Goal: Task Accomplishment & Management: Manage account settings

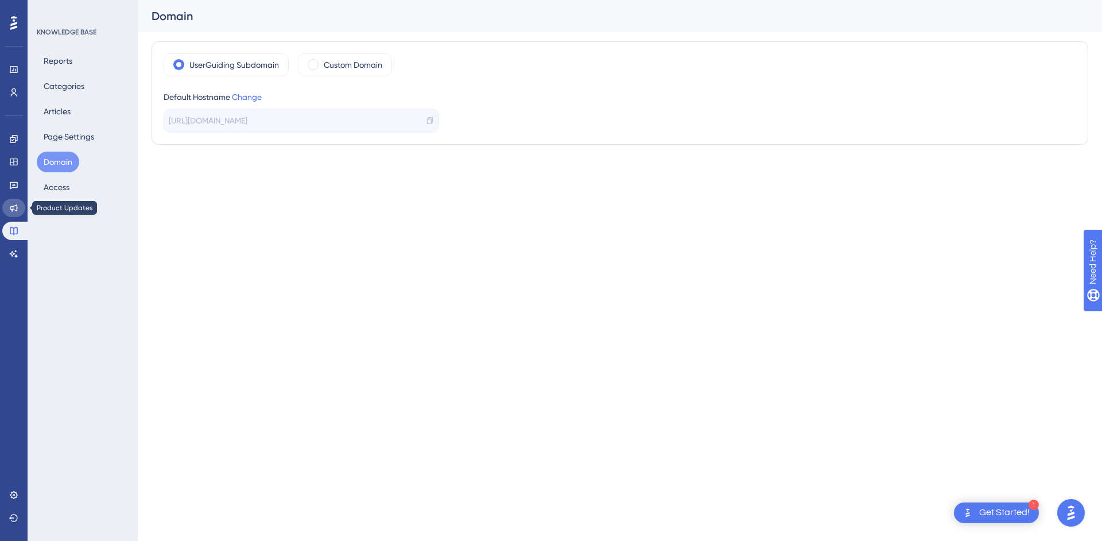
click at [10, 212] on link at bounding box center [13, 208] width 23 height 18
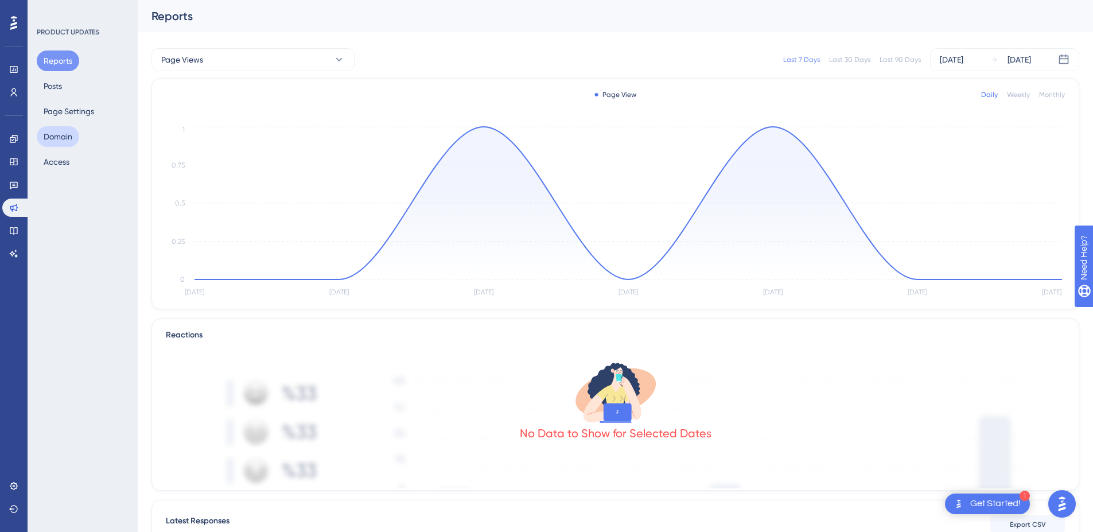
click at [60, 135] on button "Domain" at bounding box center [58, 136] width 42 height 21
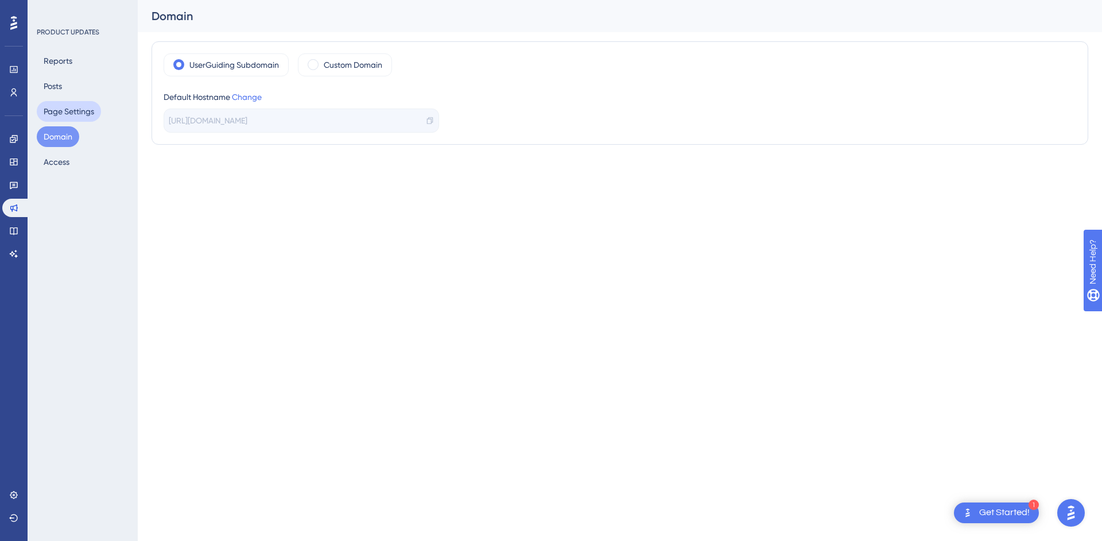
click at [65, 116] on button "Page Settings" at bounding box center [69, 111] width 64 height 21
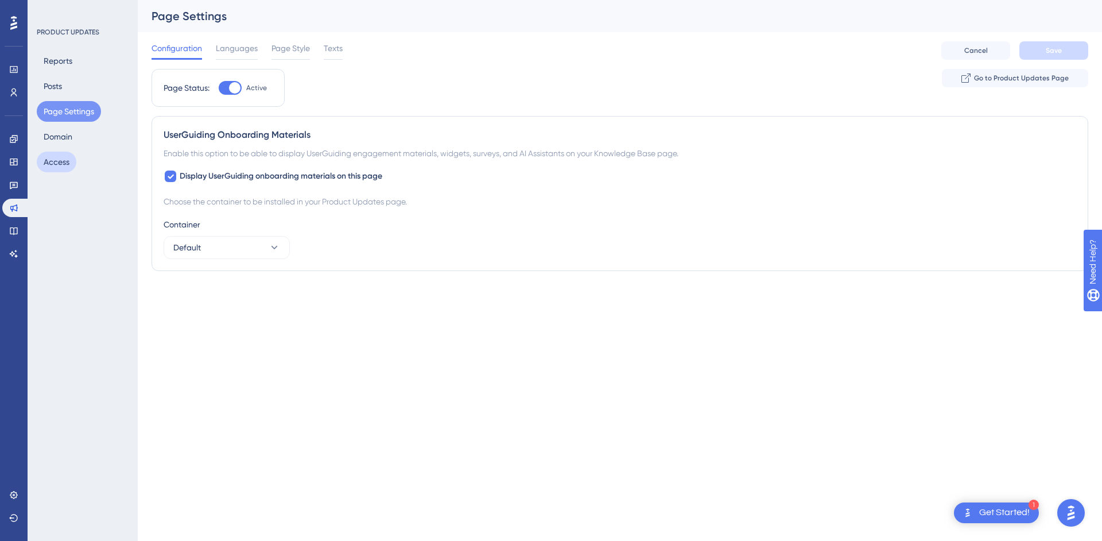
click at [63, 160] on button "Access" at bounding box center [57, 162] width 40 height 21
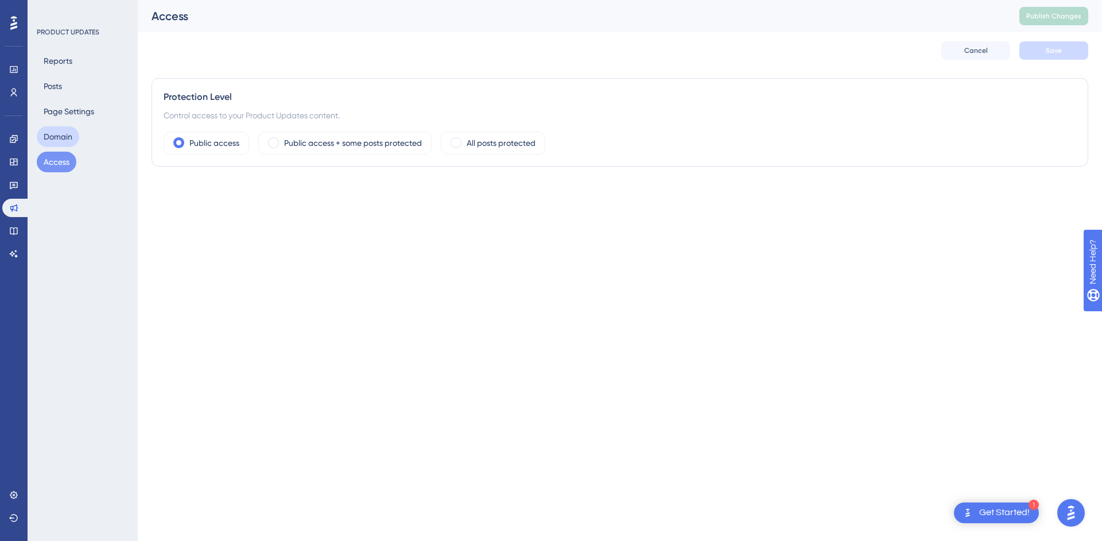
click at [62, 142] on button "Domain" at bounding box center [58, 136] width 42 height 21
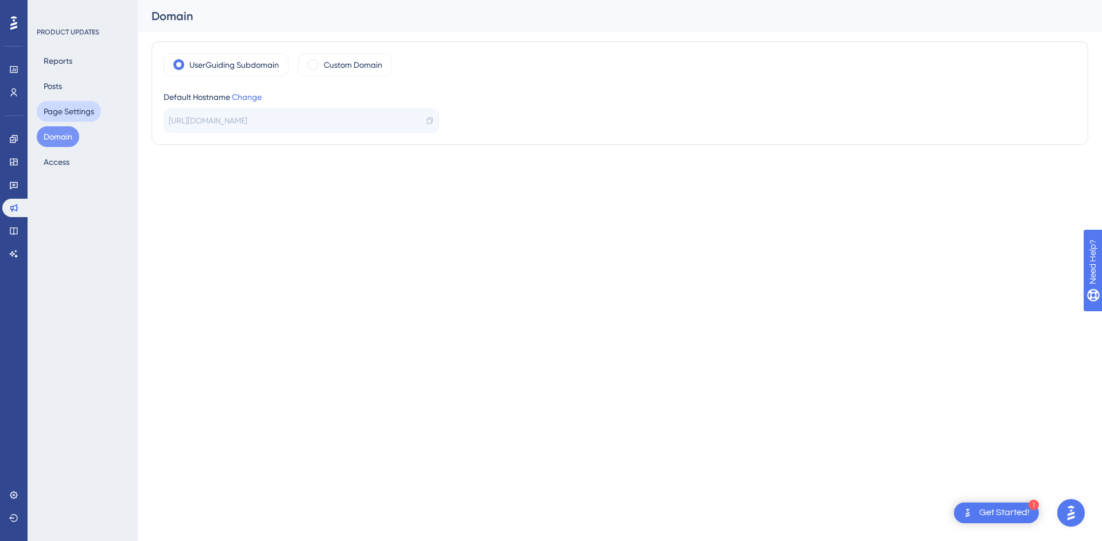
click at [56, 113] on button "Page Settings" at bounding box center [69, 111] width 64 height 21
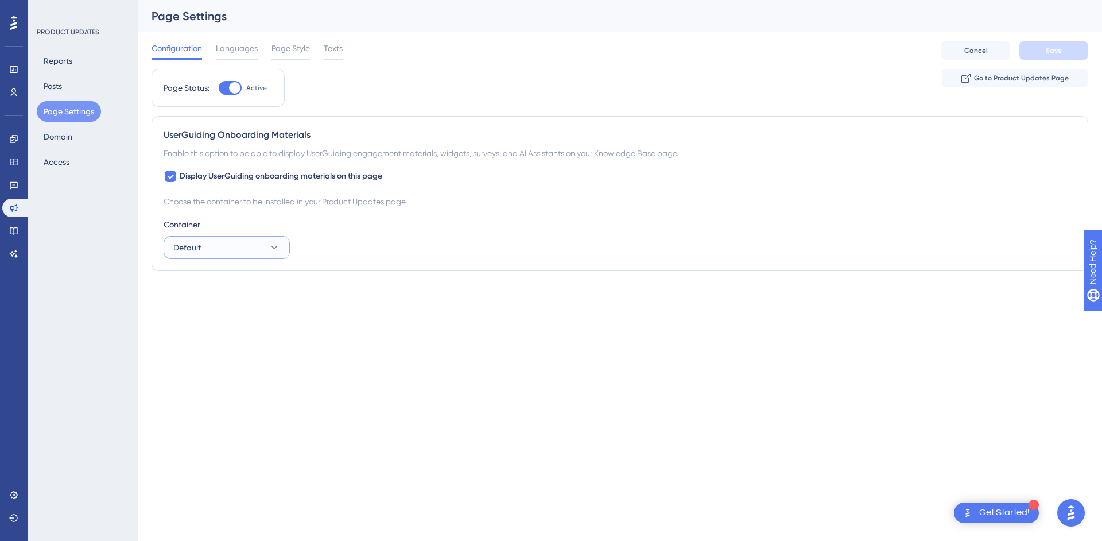
click at [274, 243] on icon at bounding box center [274, 247] width 11 height 11
click at [435, 242] on div "Container Default Default Default Test Test" at bounding box center [620, 237] width 912 height 41
click at [63, 164] on button "Access" at bounding box center [57, 162] width 40 height 21
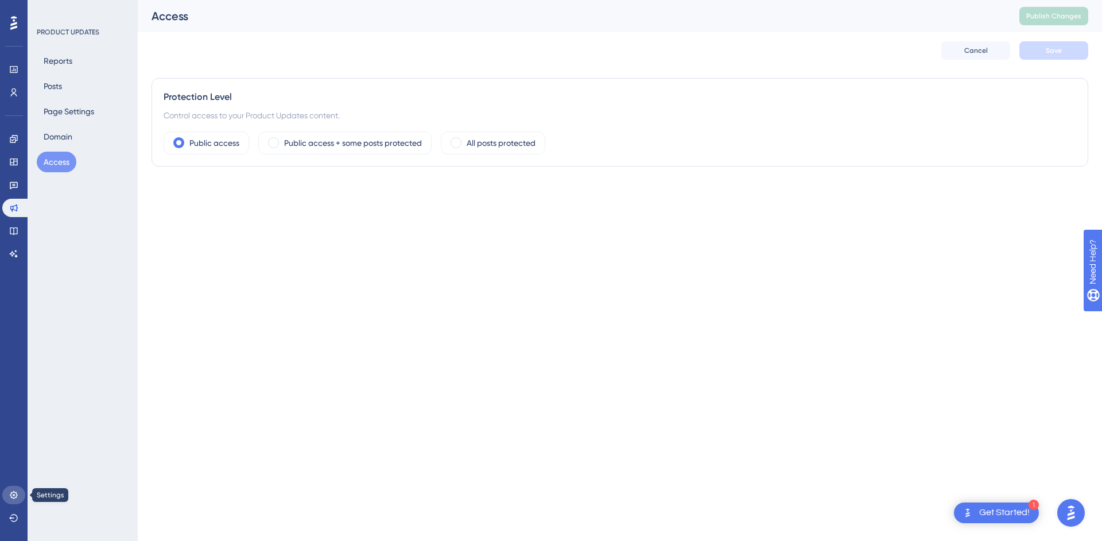
click at [6, 495] on link at bounding box center [13, 494] width 23 height 18
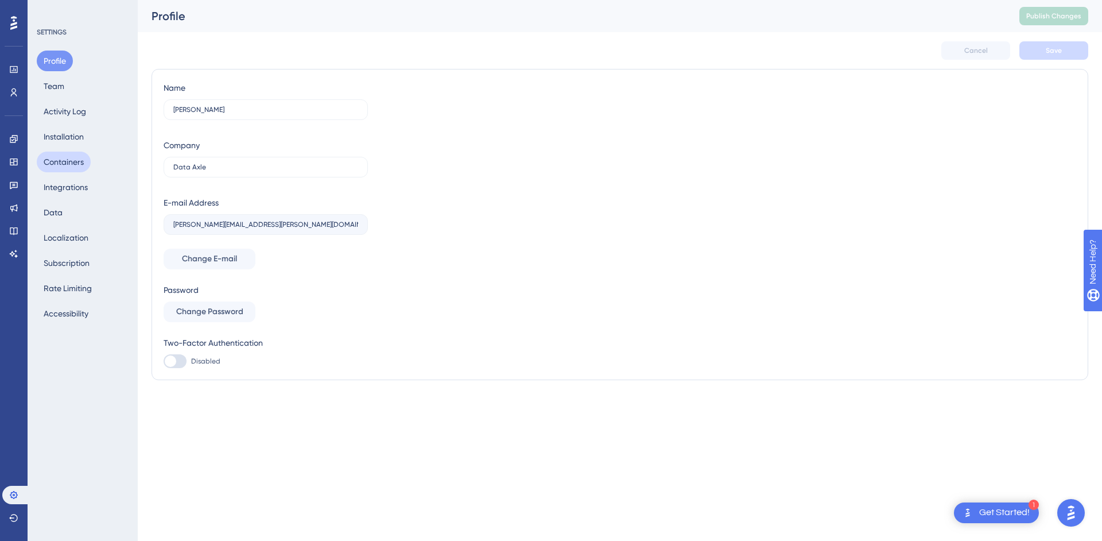
click at [60, 166] on button "Containers" at bounding box center [64, 162] width 54 height 21
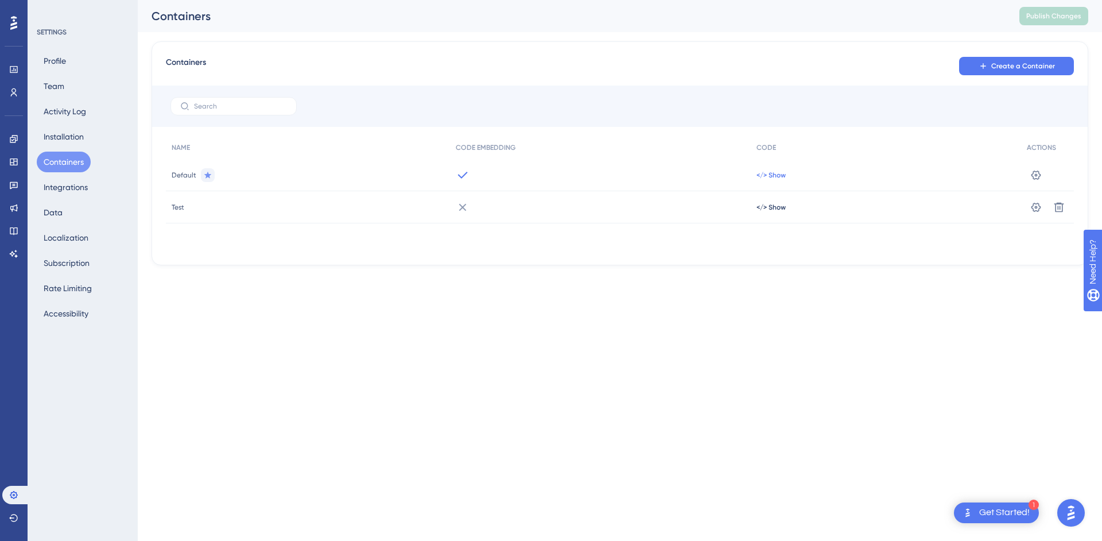
click at [764, 176] on span "</> Show" at bounding box center [770, 174] width 29 height 9
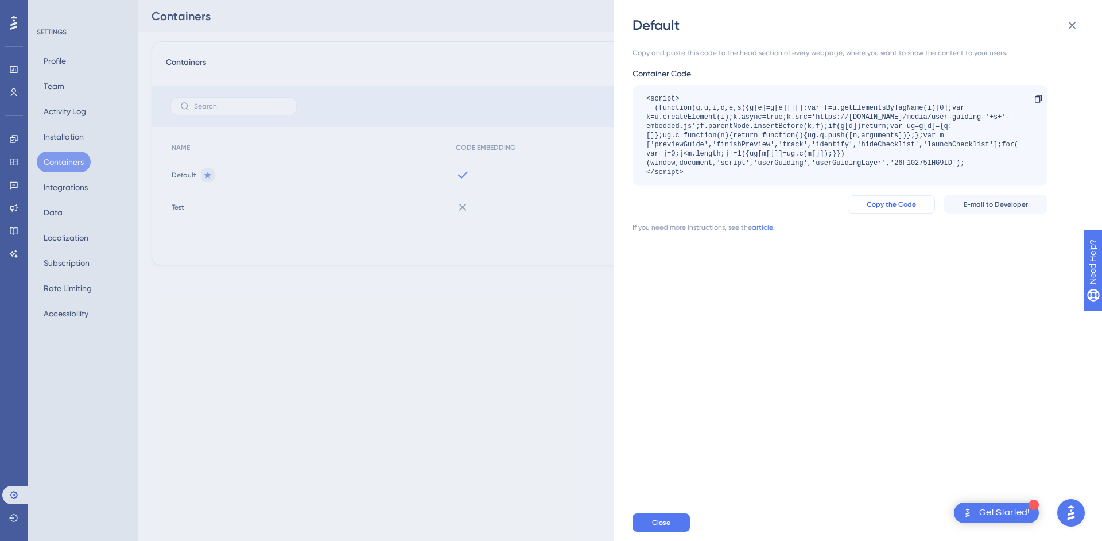
click at [896, 207] on span "Copy the Code" at bounding box center [891, 204] width 49 height 9
drag, startPoint x: 630, startPoint y: 20, endPoint x: 1044, endPoint y: 256, distance: 477.5
click at [1044, 256] on div "Default Copy and paste this code to the head section of every webpage, where yo…" at bounding box center [858, 270] width 488 height 541
copy div "If you need more instructions, see the article."
click at [56, 162] on div "Default Copy and paste this code to the head section of every webpage, where yo…" at bounding box center [551, 270] width 1102 height 541
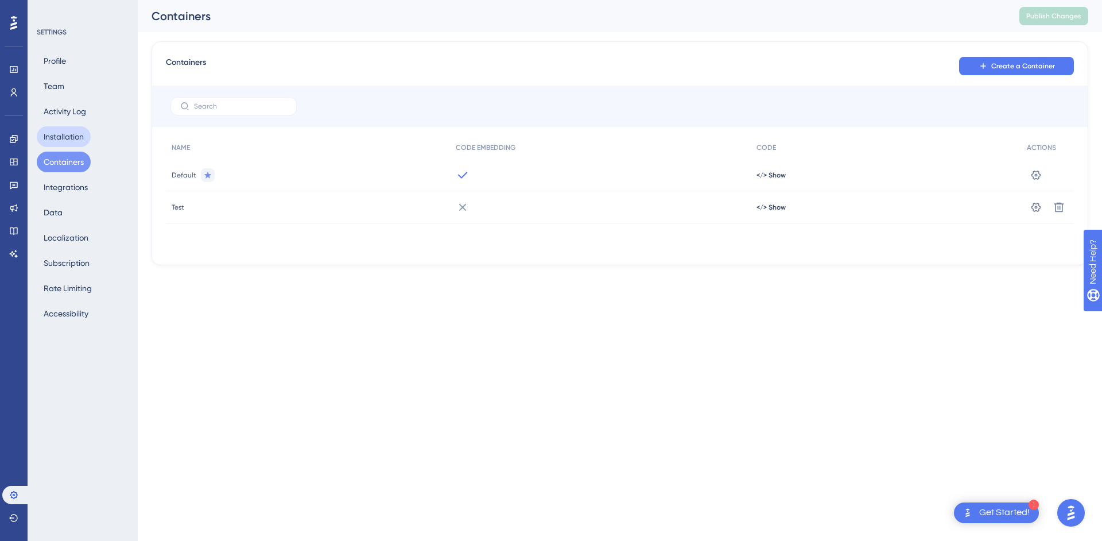
click at [60, 134] on button "Installation" at bounding box center [64, 136] width 54 height 21
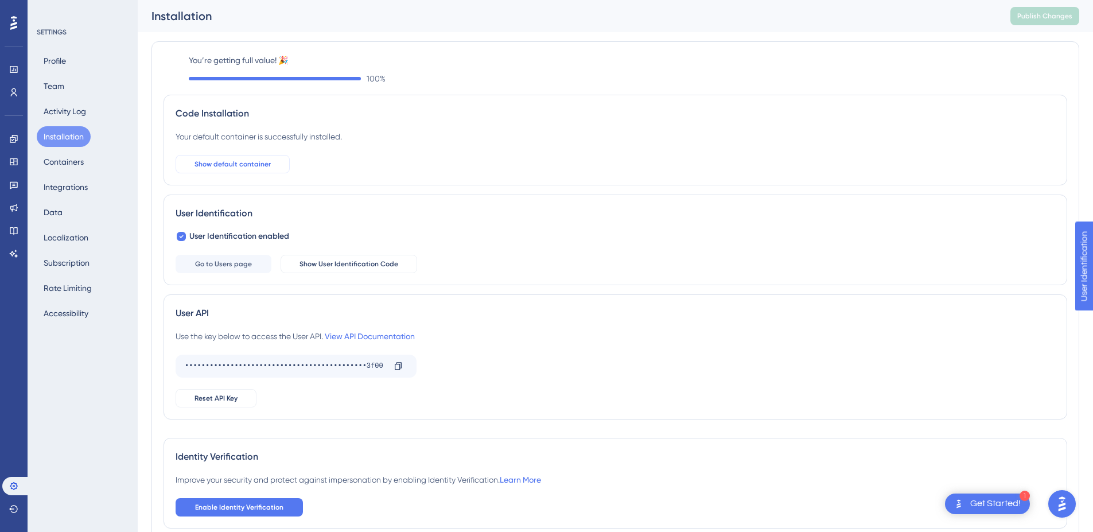
click at [207, 156] on button "Show default container" at bounding box center [233, 164] width 114 height 18
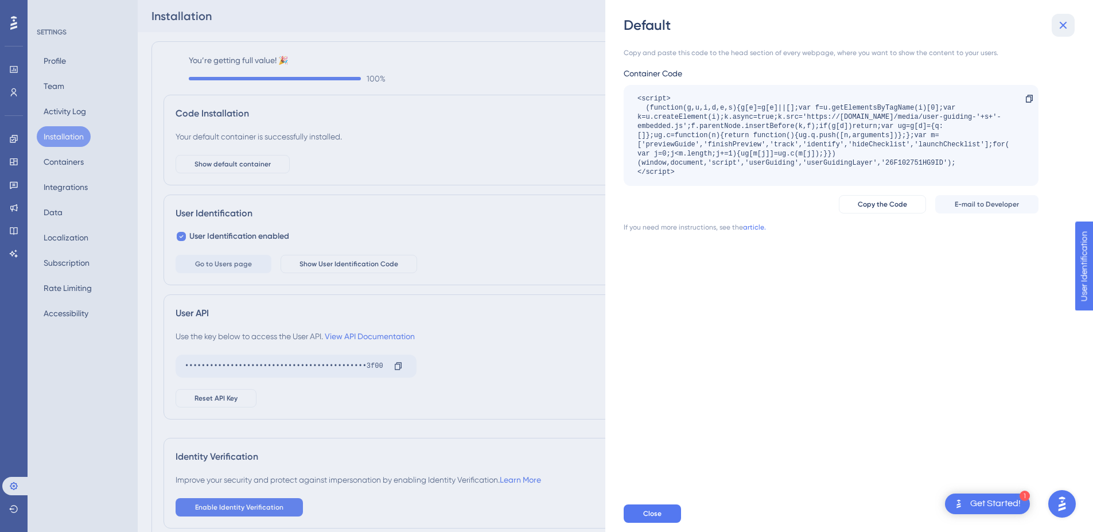
click at [1069, 29] on icon at bounding box center [1063, 25] width 14 height 14
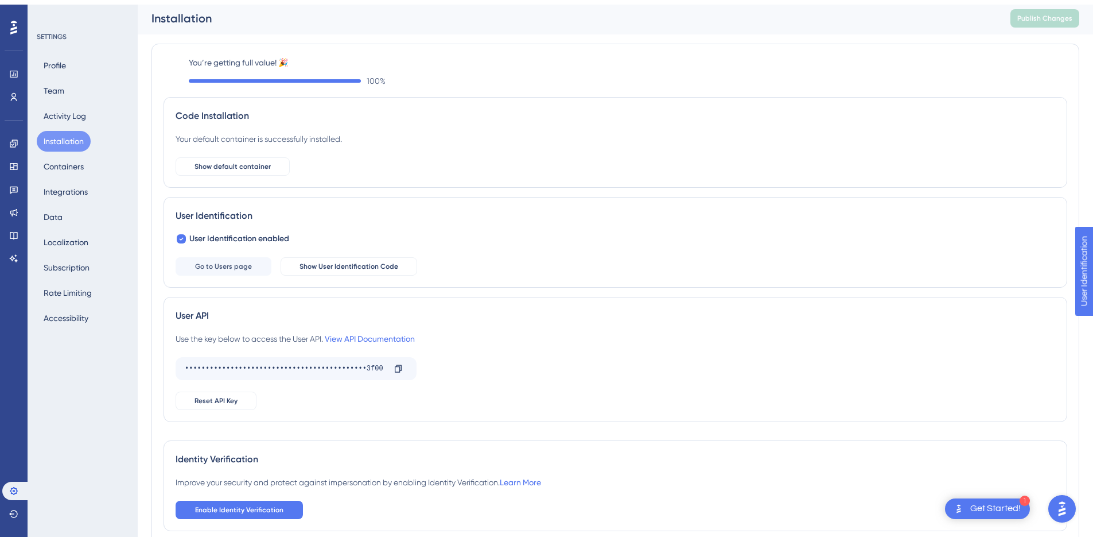
scroll to position [65, 0]
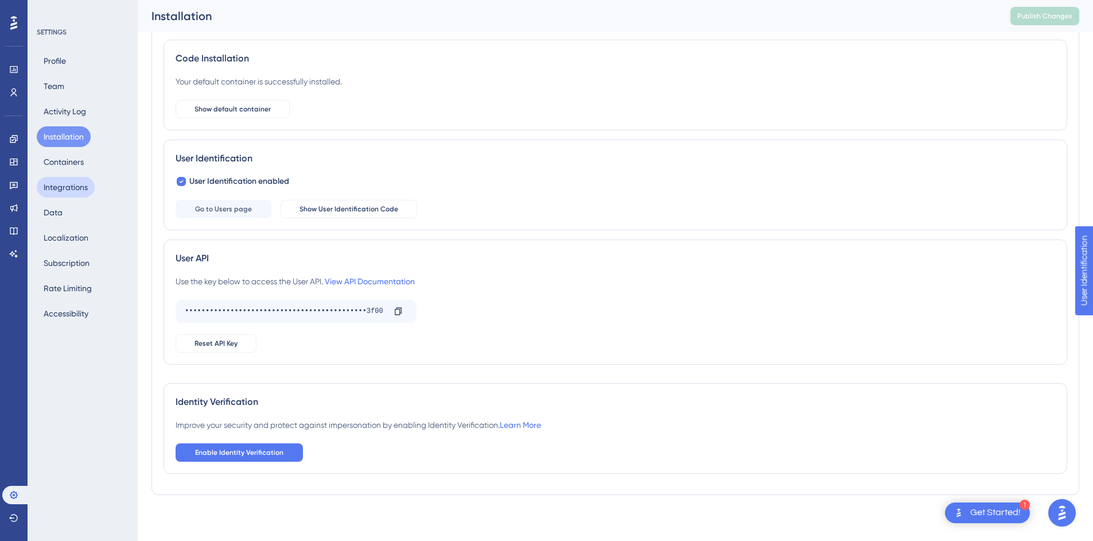
click at [72, 185] on button "Integrations" at bounding box center [66, 187] width 58 height 21
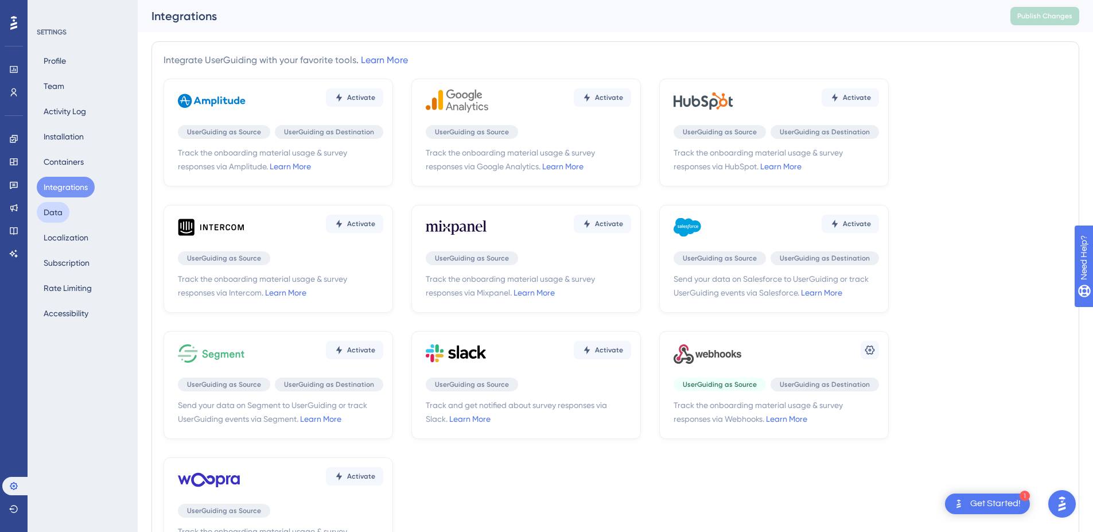
click at [61, 217] on button "Data" at bounding box center [53, 212] width 33 height 21
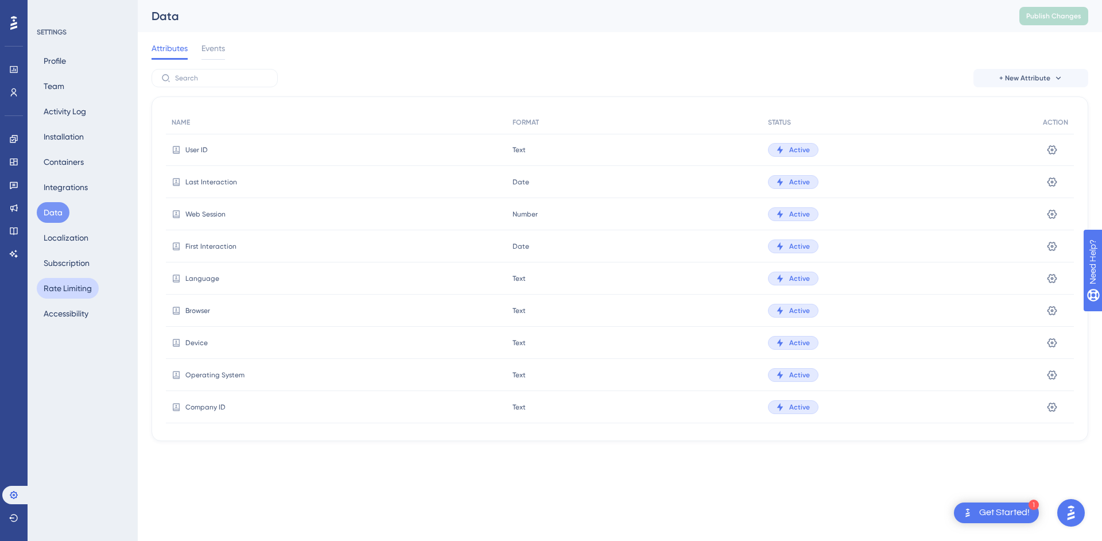
click at [63, 294] on button "Rate Limiting" at bounding box center [68, 288] width 62 height 21
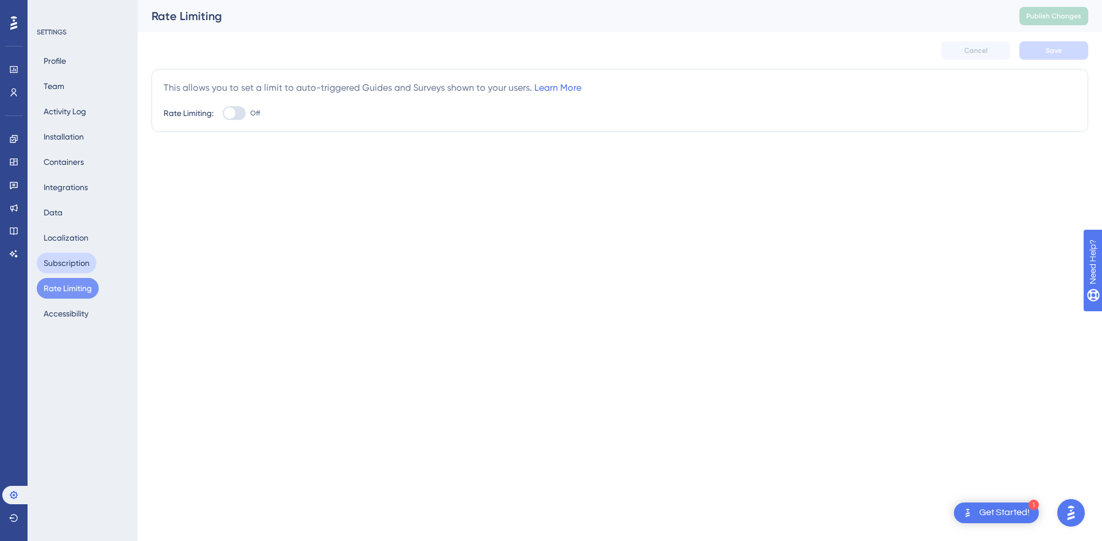
click at [63, 257] on button "Subscription" at bounding box center [67, 263] width 60 height 21
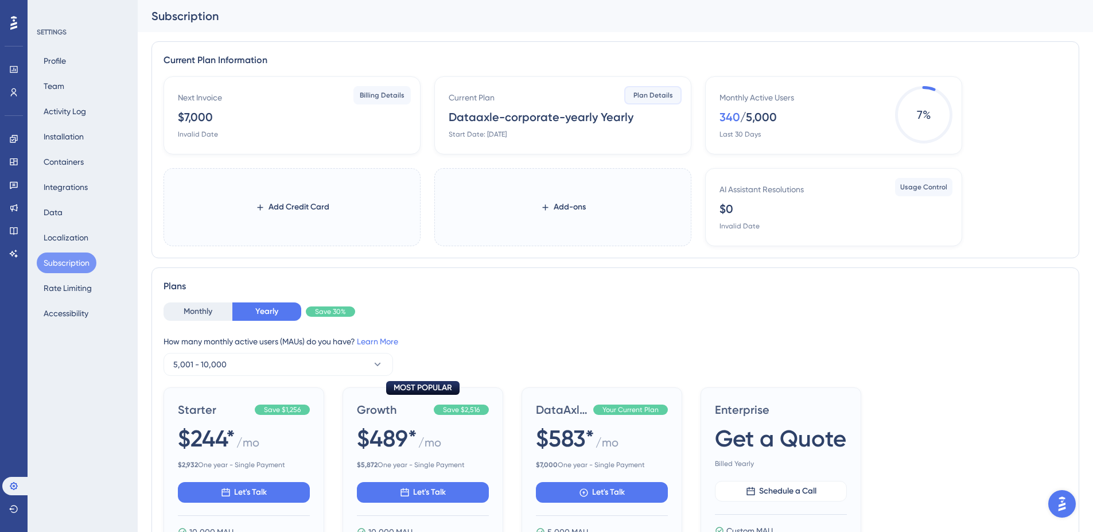
click at [667, 94] on span "Plan Details" at bounding box center [654, 95] width 40 height 9
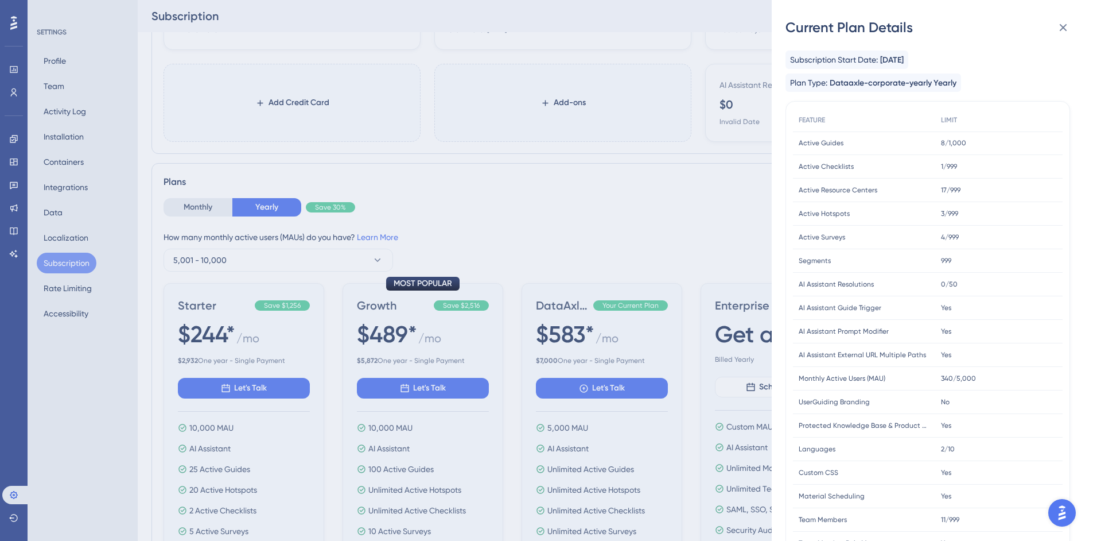
scroll to position [106, 0]
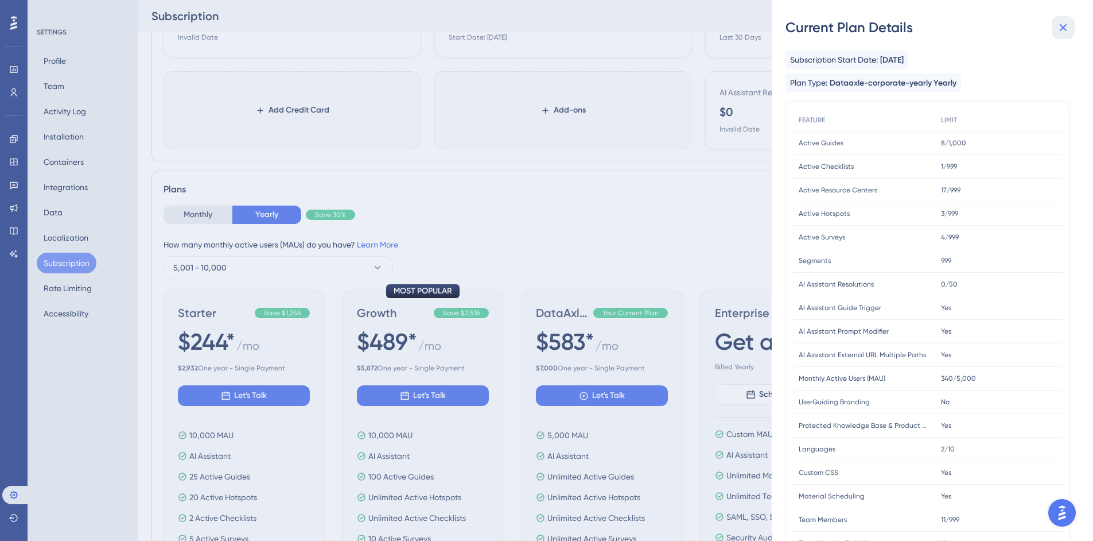
click at [1065, 29] on icon at bounding box center [1063, 27] width 7 height 7
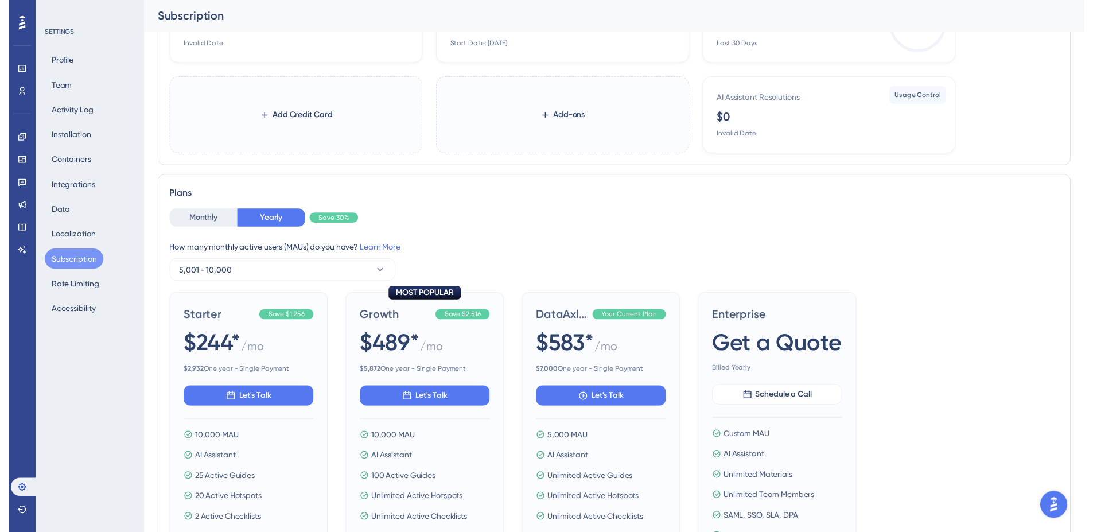
scroll to position [0, 0]
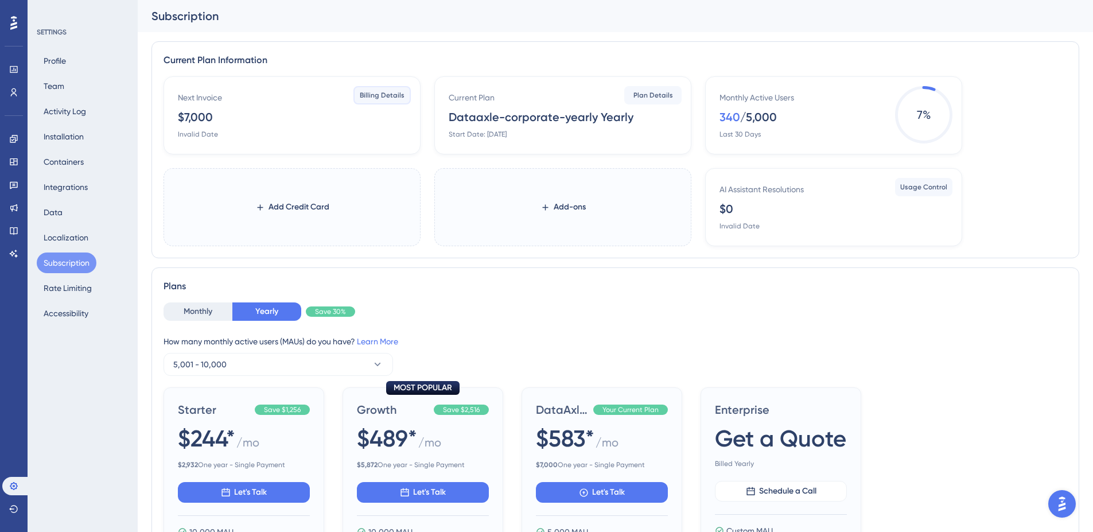
click at [378, 97] on span "Billing Details" at bounding box center [382, 95] width 45 height 9
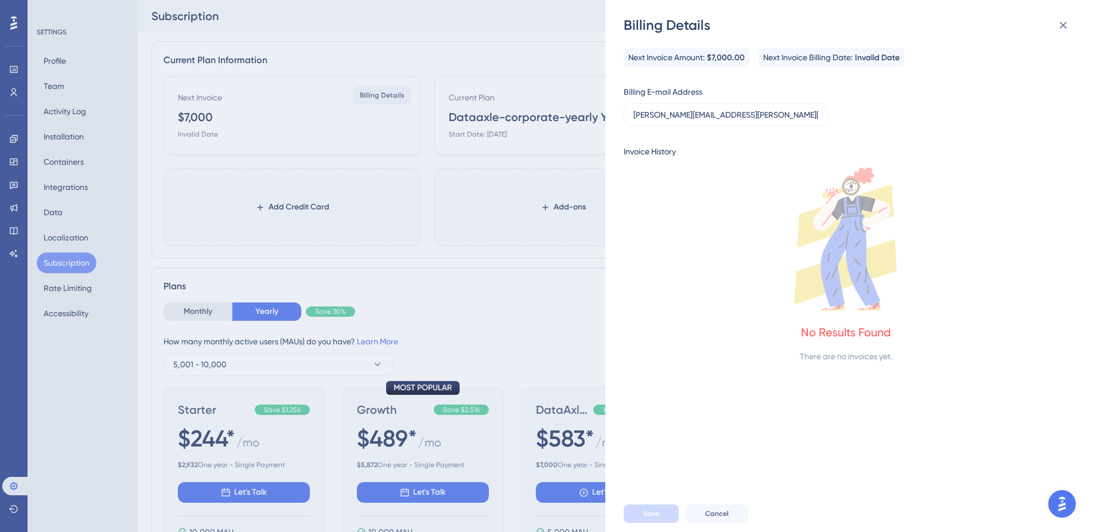
click at [654, 153] on div "Invoice History" at bounding box center [650, 152] width 52 height 14
click at [1062, 26] on icon at bounding box center [1063, 25] width 7 height 7
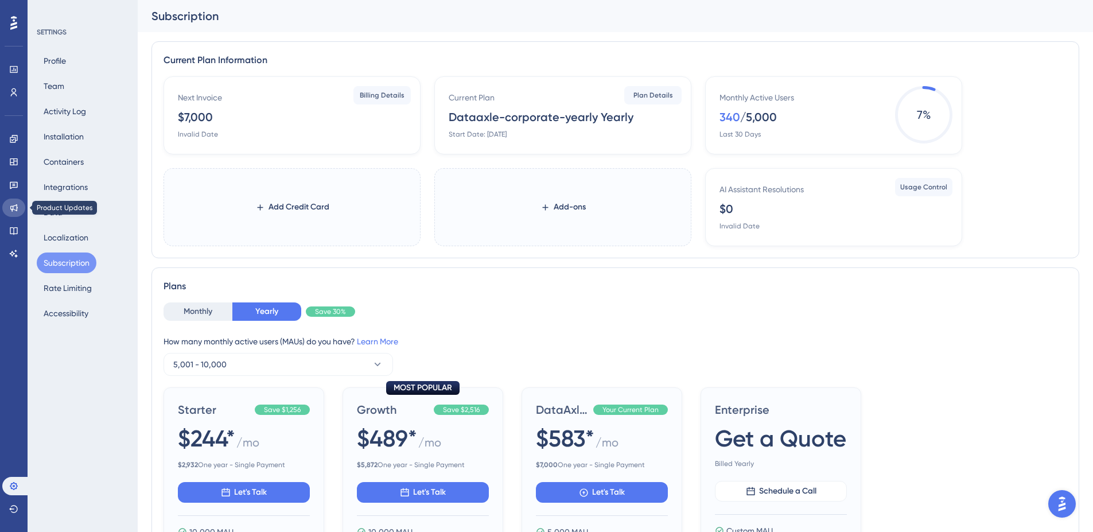
click at [13, 209] on icon at bounding box center [13, 207] width 7 height 7
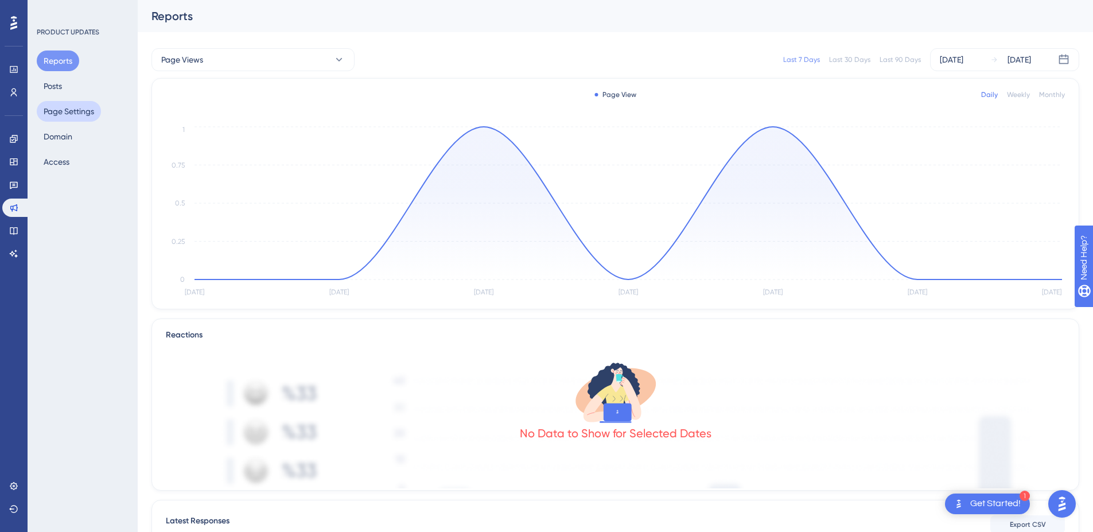
click at [66, 111] on button "Page Settings" at bounding box center [69, 111] width 64 height 21
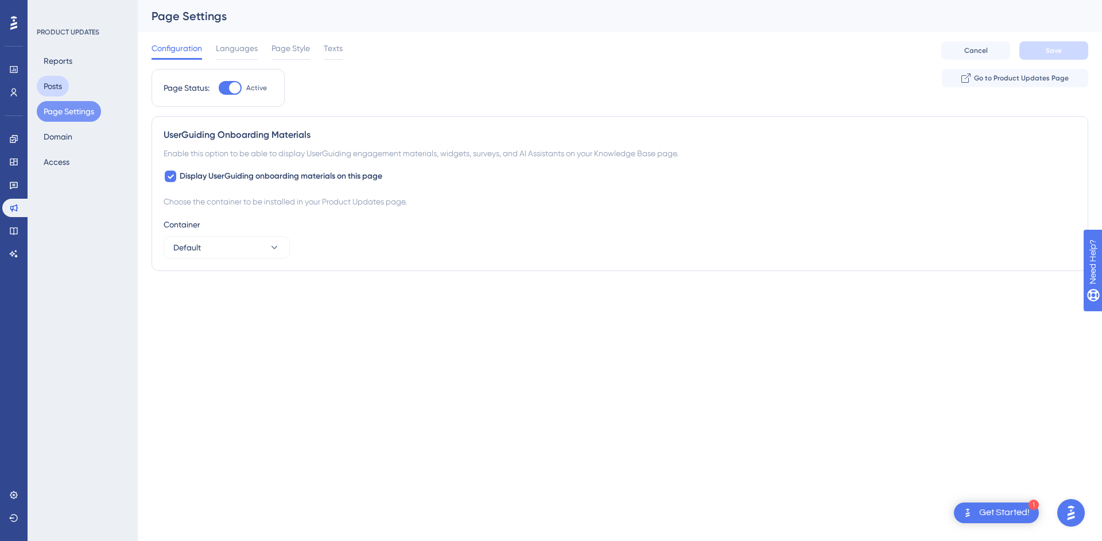
click at [65, 85] on button "Posts" at bounding box center [53, 86] width 32 height 21
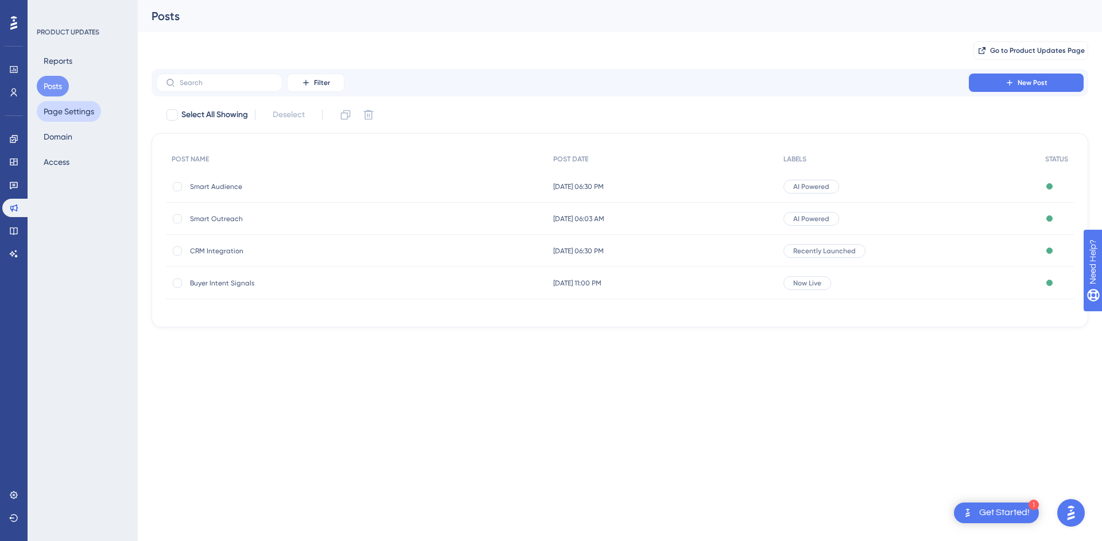
click at [48, 113] on button "Page Settings" at bounding box center [69, 111] width 64 height 21
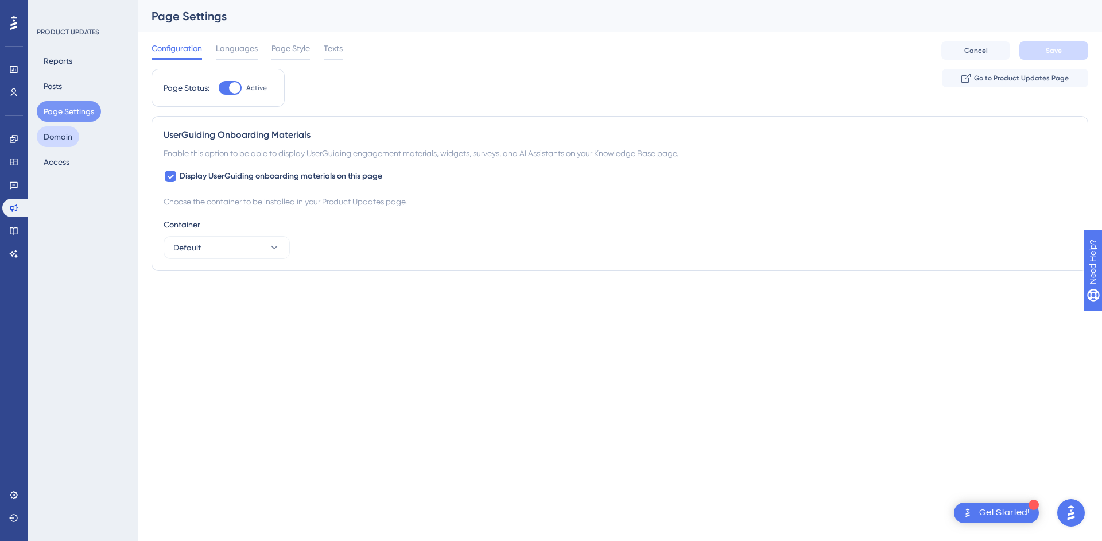
click at [67, 139] on button "Domain" at bounding box center [58, 136] width 42 height 21
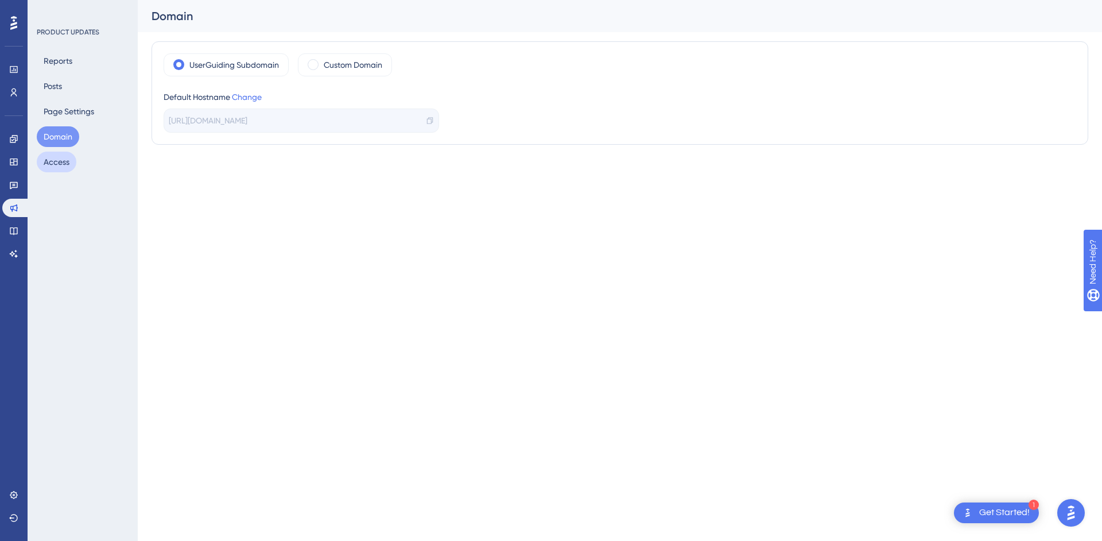
drag, startPoint x: 71, startPoint y: 156, endPoint x: 79, endPoint y: 156, distance: 8.0
click at [71, 156] on button "Access" at bounding box center [57, 162] width 40 height 21
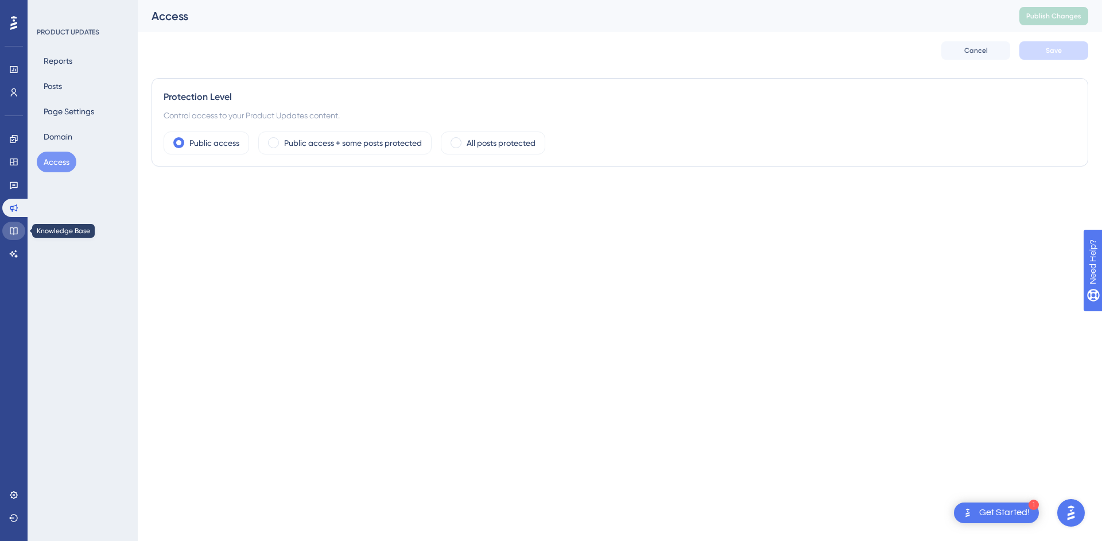
click at [21, 227] on link at bounding box center [13, 231] width 23 height 18
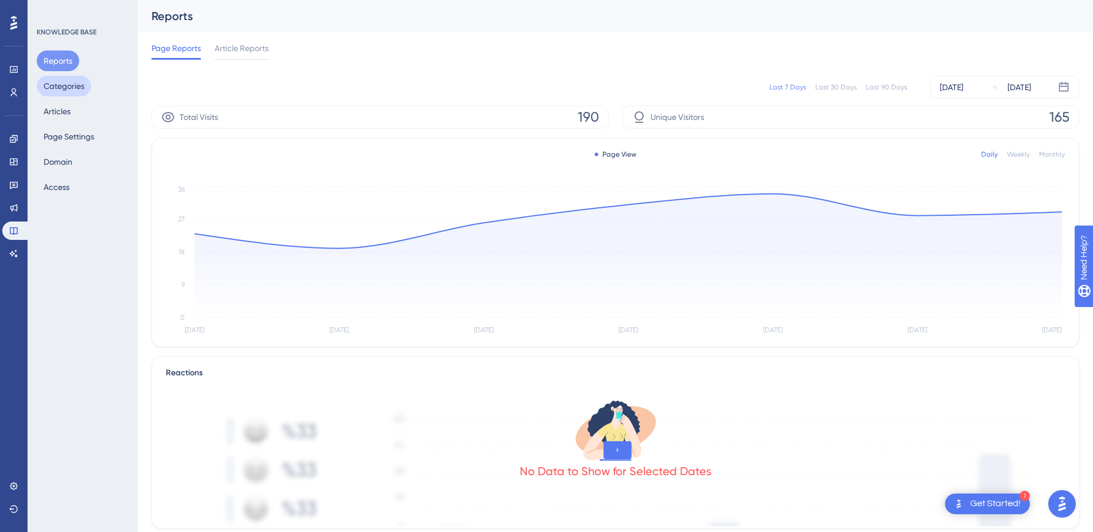
click at [67, 86] on button "Categories" at bounding box center [64, 86] width 55 height 21
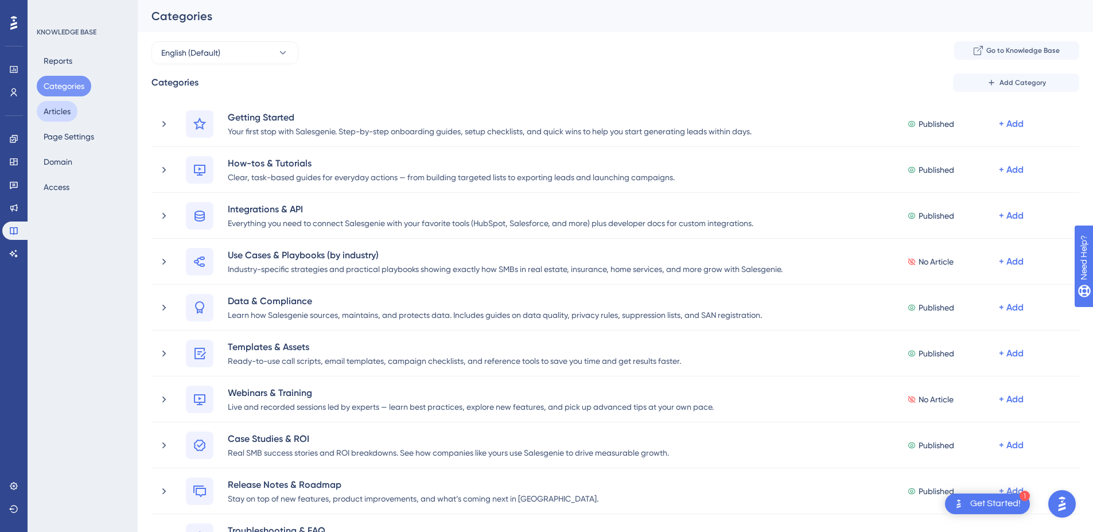
click at [67, 110] on button "Articles" at bounding box center [57, 111] width 41 height 21
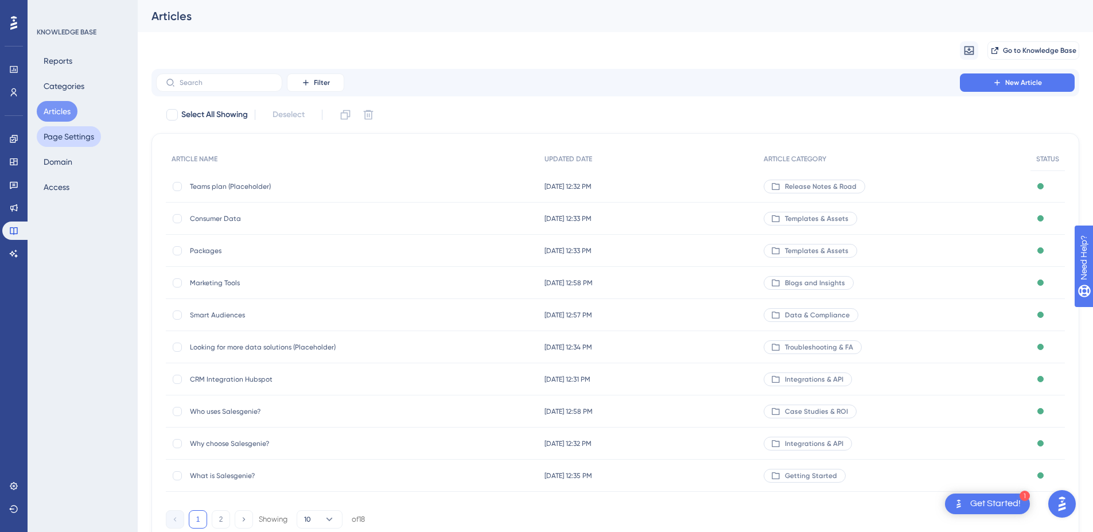
click at [66, 134] on button "Page Settings" at bounding box center [69, 136] width 64 height 21
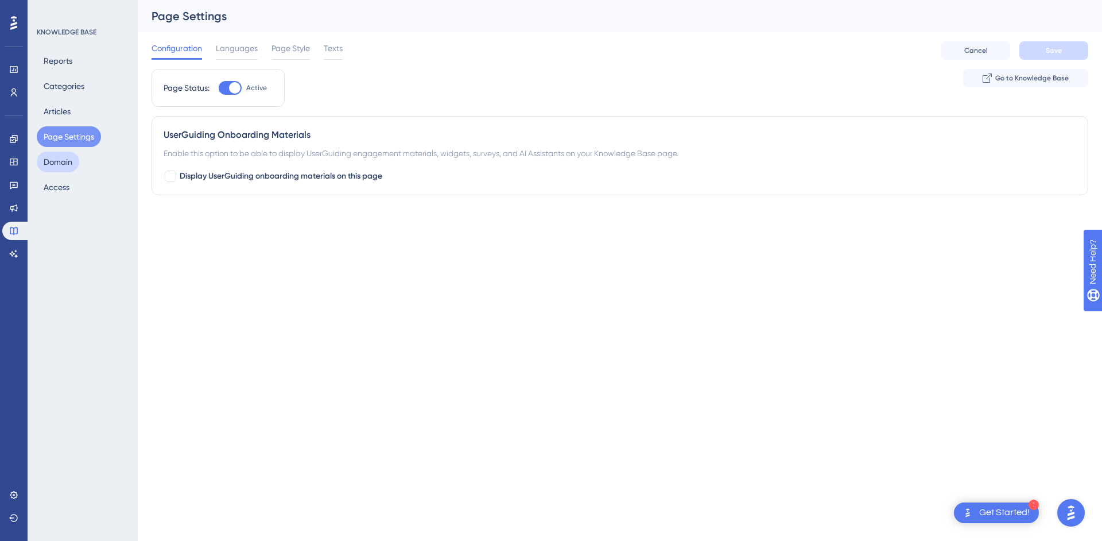
click at [73, 165] on button "Domain" at bounding box center [58, 162] width 42 height 21
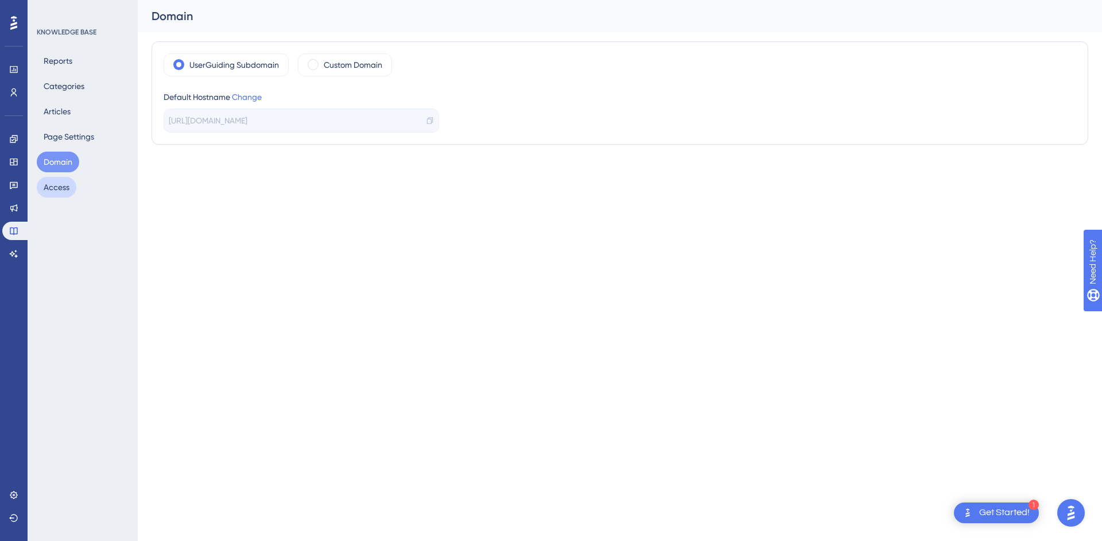
click at [60, 186] on button "Access" at bounding box center [57, 187] width 40 height 21
